Goal: Navigation & Orientation: Go to known website

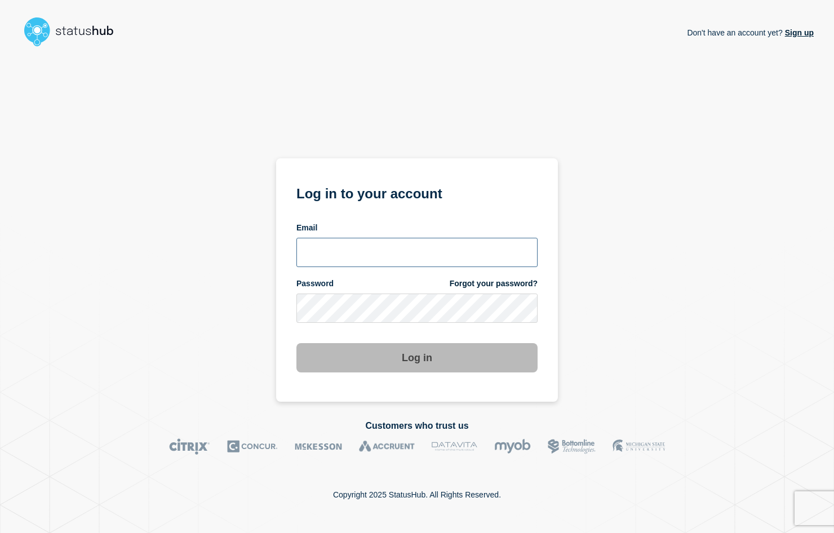
click at [348, 248] on input "email input" at bounding box center [416, 252] width 241 height 29
type input "psawado@clemson.edu"
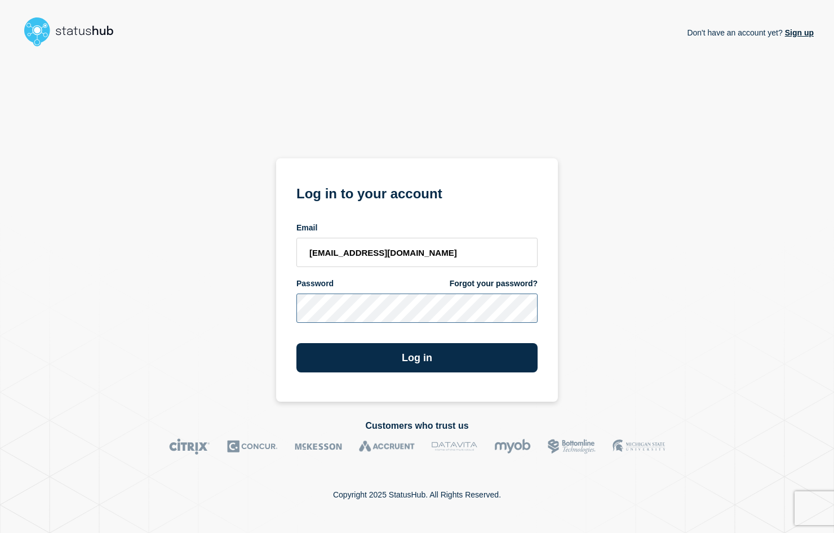
click at [296, 343] on button "Log in" at bounding box center [416, 357] width 241 height 29
